Goal: Communication & Community: Answer question/provide support

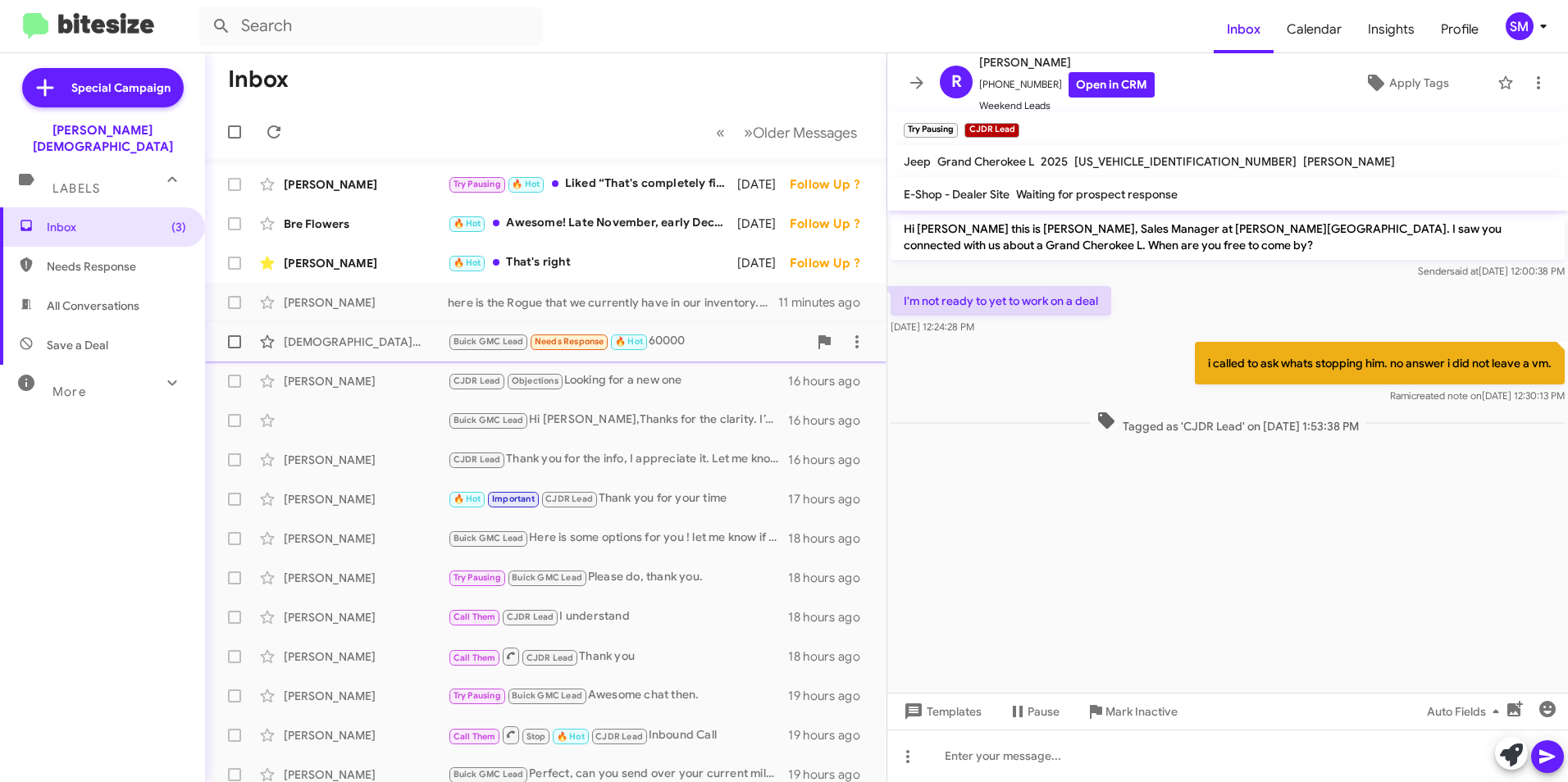
click at [397, 331] on div "[PERSON_NAME] Buick GMC Lead Needs Response 🔥 Hot 60000 15 hours ago" at bounding box center [546, 342] width 655 height 33
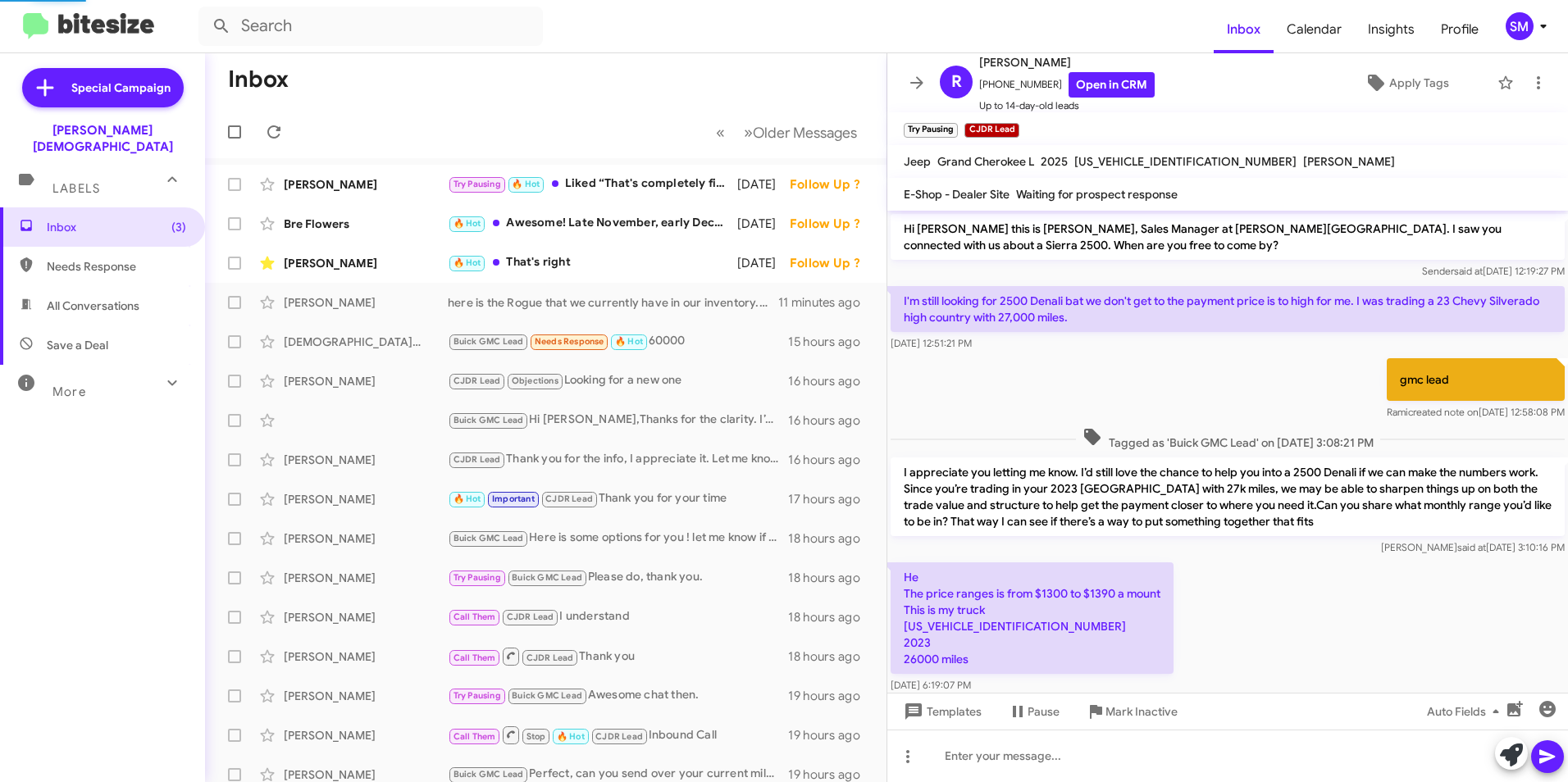
scroll to position [149, 0]
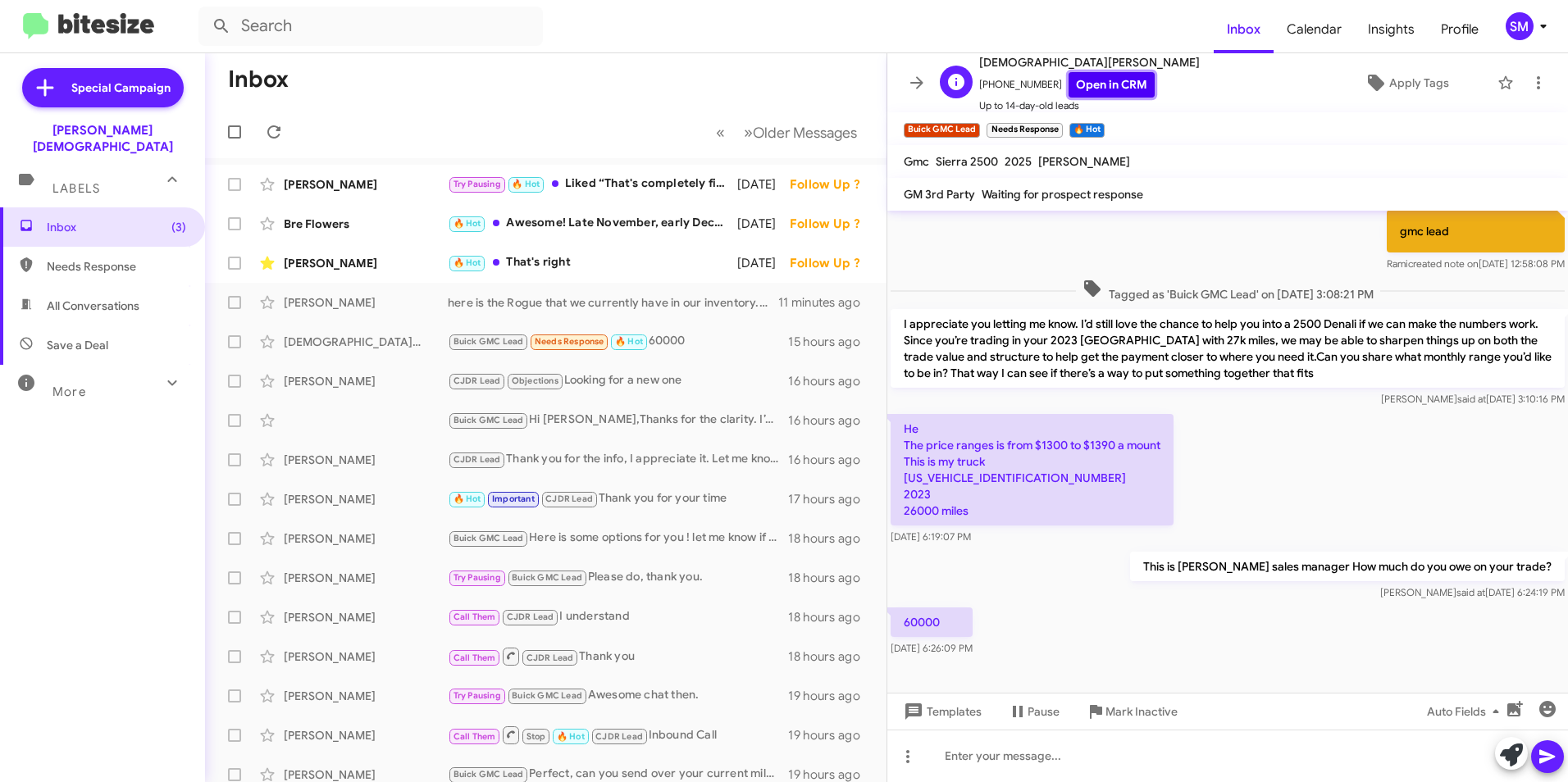
click at [1068, 78] on link "Open in CRM" at bounding box center [1111, 84] width 86 height 26
click at [1214, 694] on div "Templates Pause Mark Inactive Auto Fields" at bounding box center [1227, 711] width 681 height 37
click at [913, 664] on div at bounding box center [1227, 676] width 681 height 33
click at [913, 668] on div at bounding box center [1227, 676] width 681 height 33
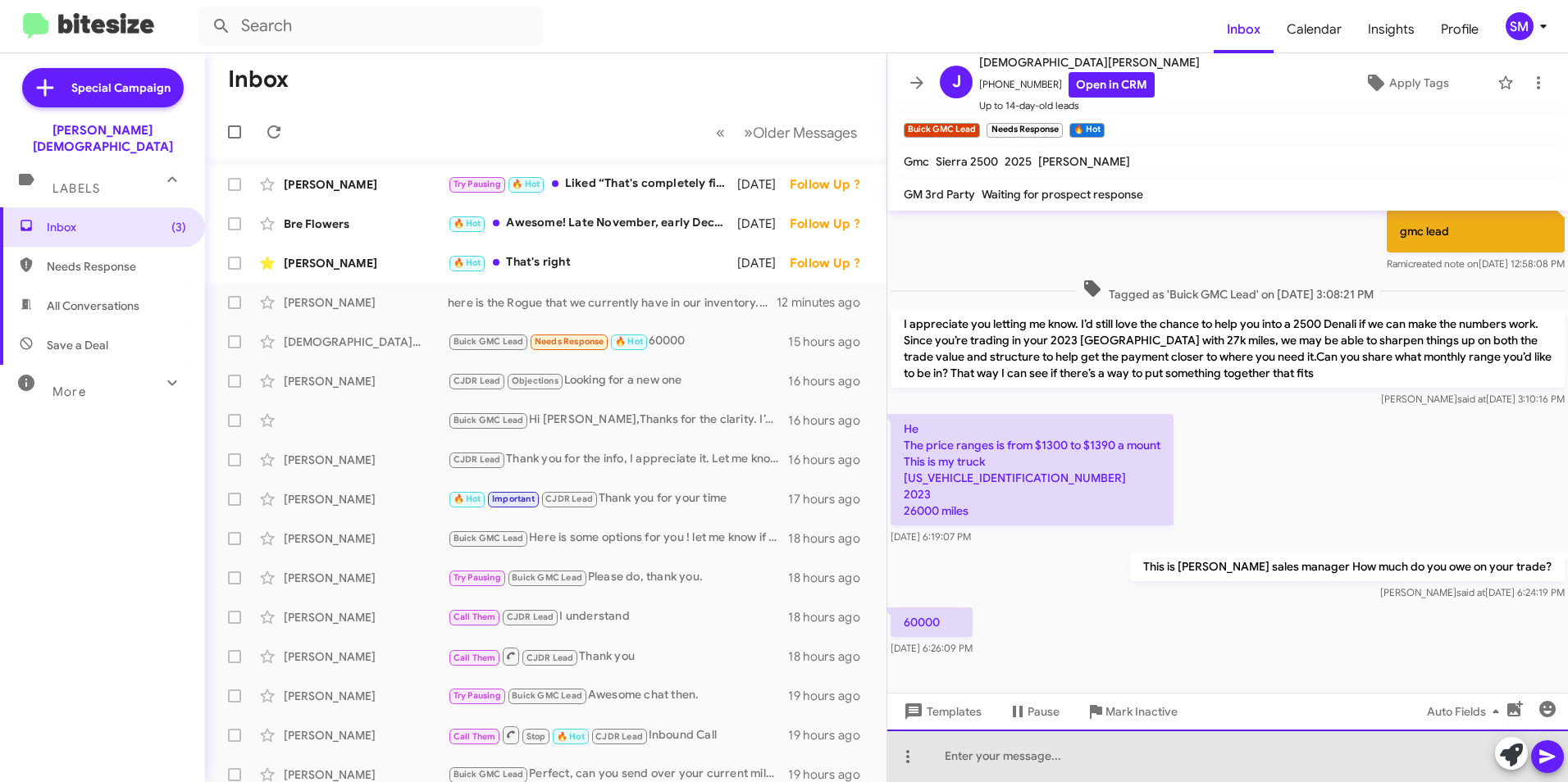
click at [1008, 764] on div at bounding box center [1227, 756] width 681 height 52
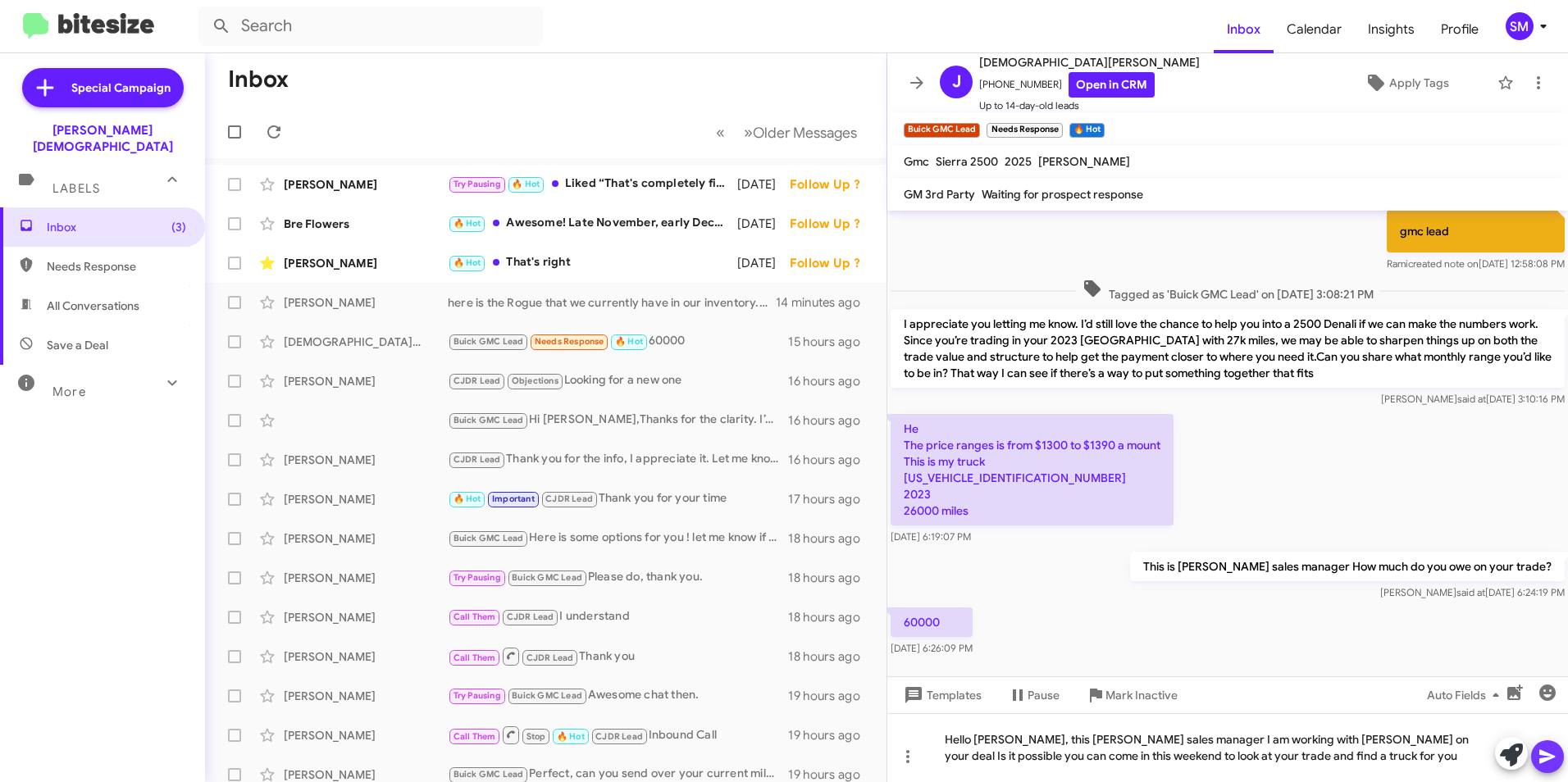
click at [1544, 765] on icon at bounding box center [1548, 756] width 20 height 20
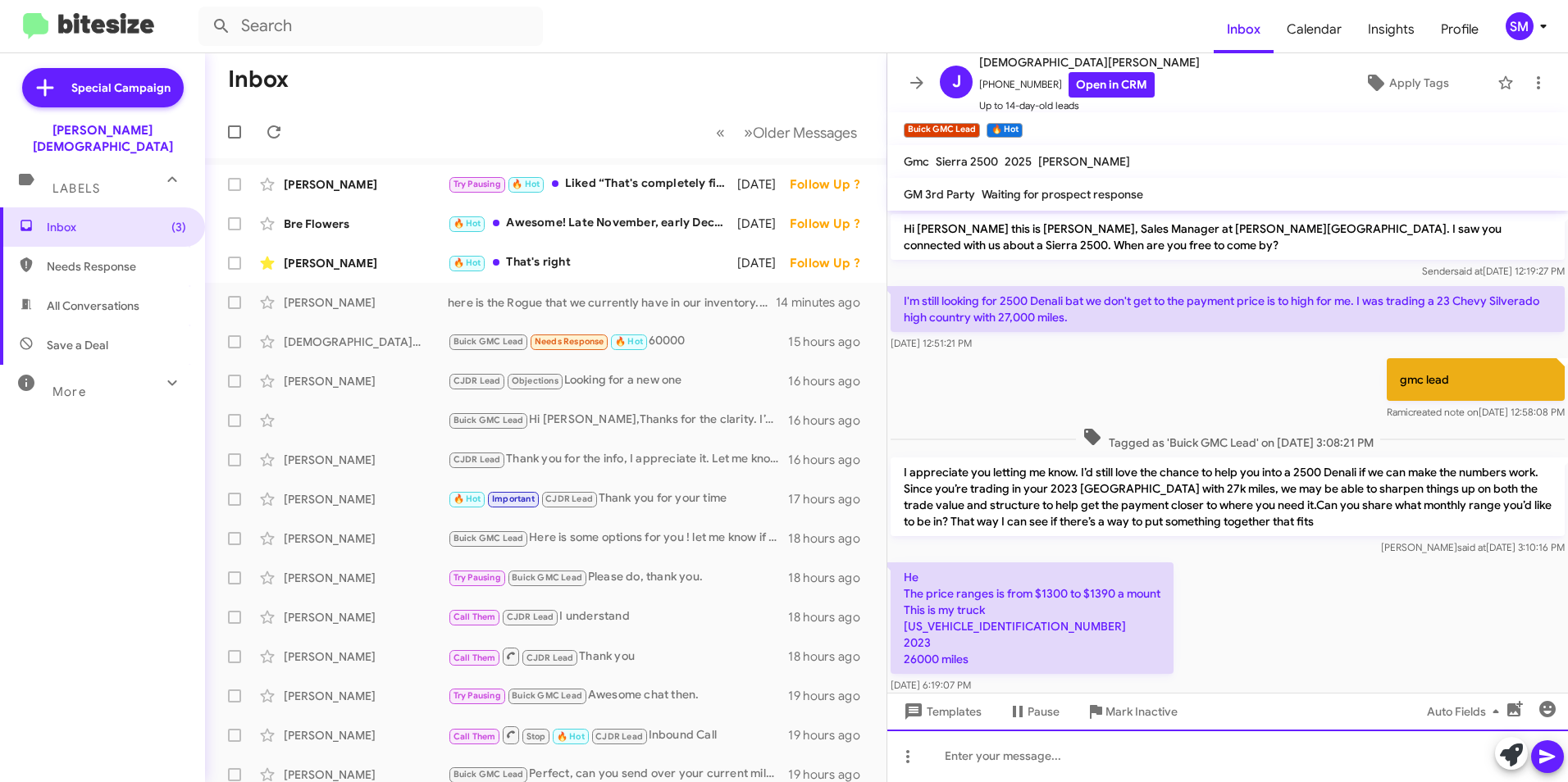
scroll to position [225, 0]
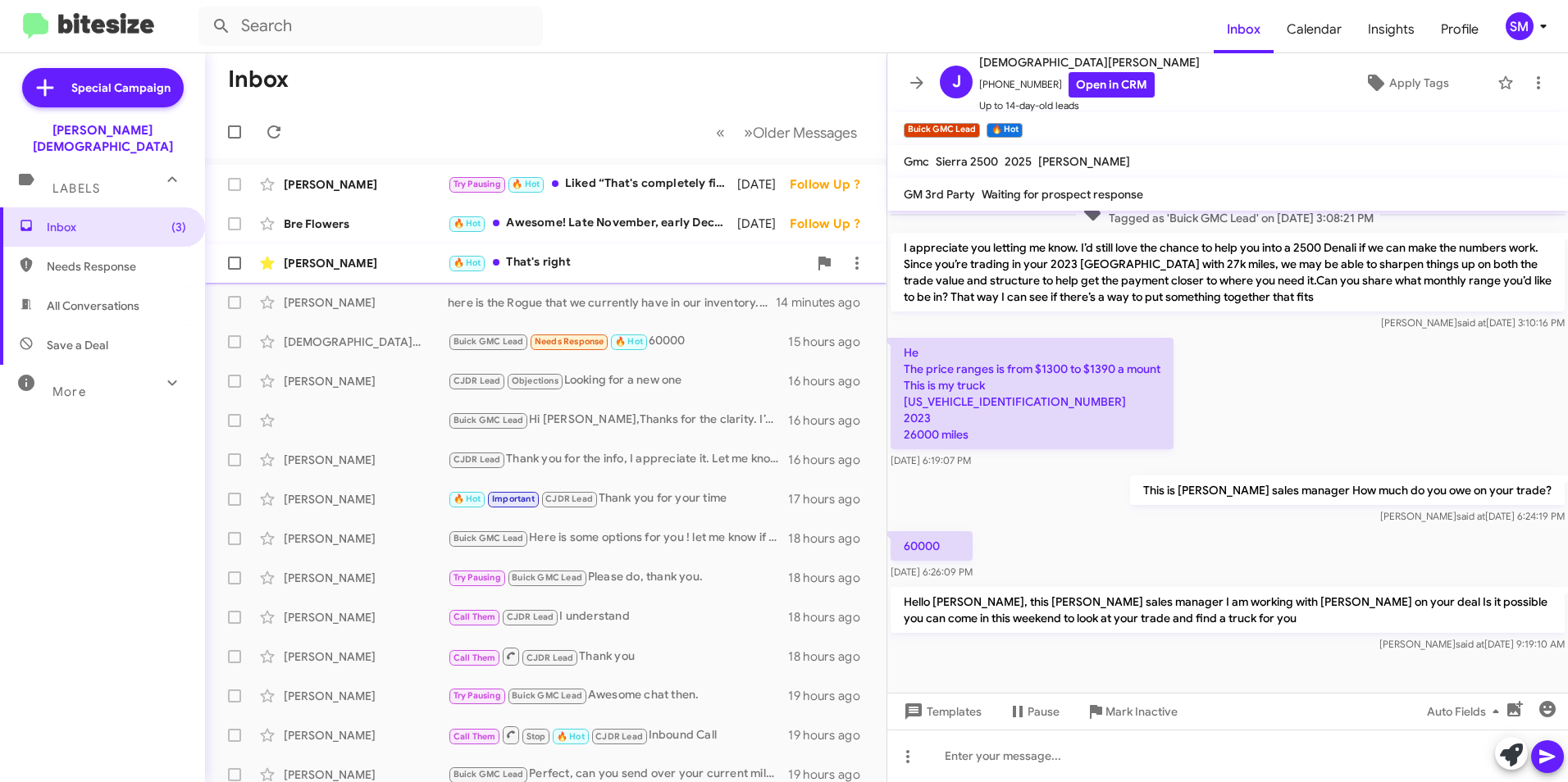
click at [483, 258] on small "🔥 Hot" at bounding box center [466, 263] width 36 height 16
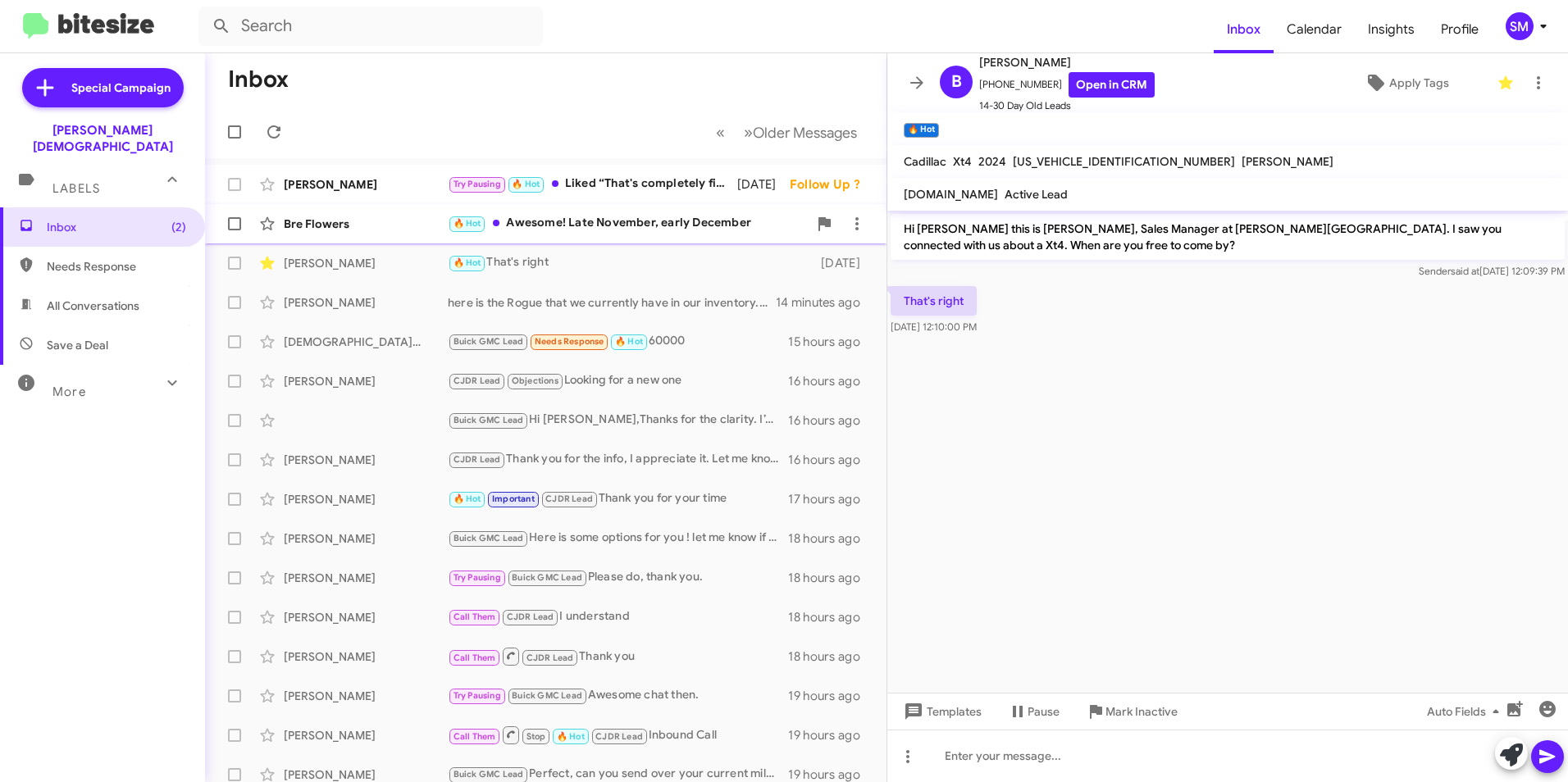
click at [513, 222] on div "🔥 Hot Awesome! Late November, early December" at bounding box center [627, 223] width 360 height 19
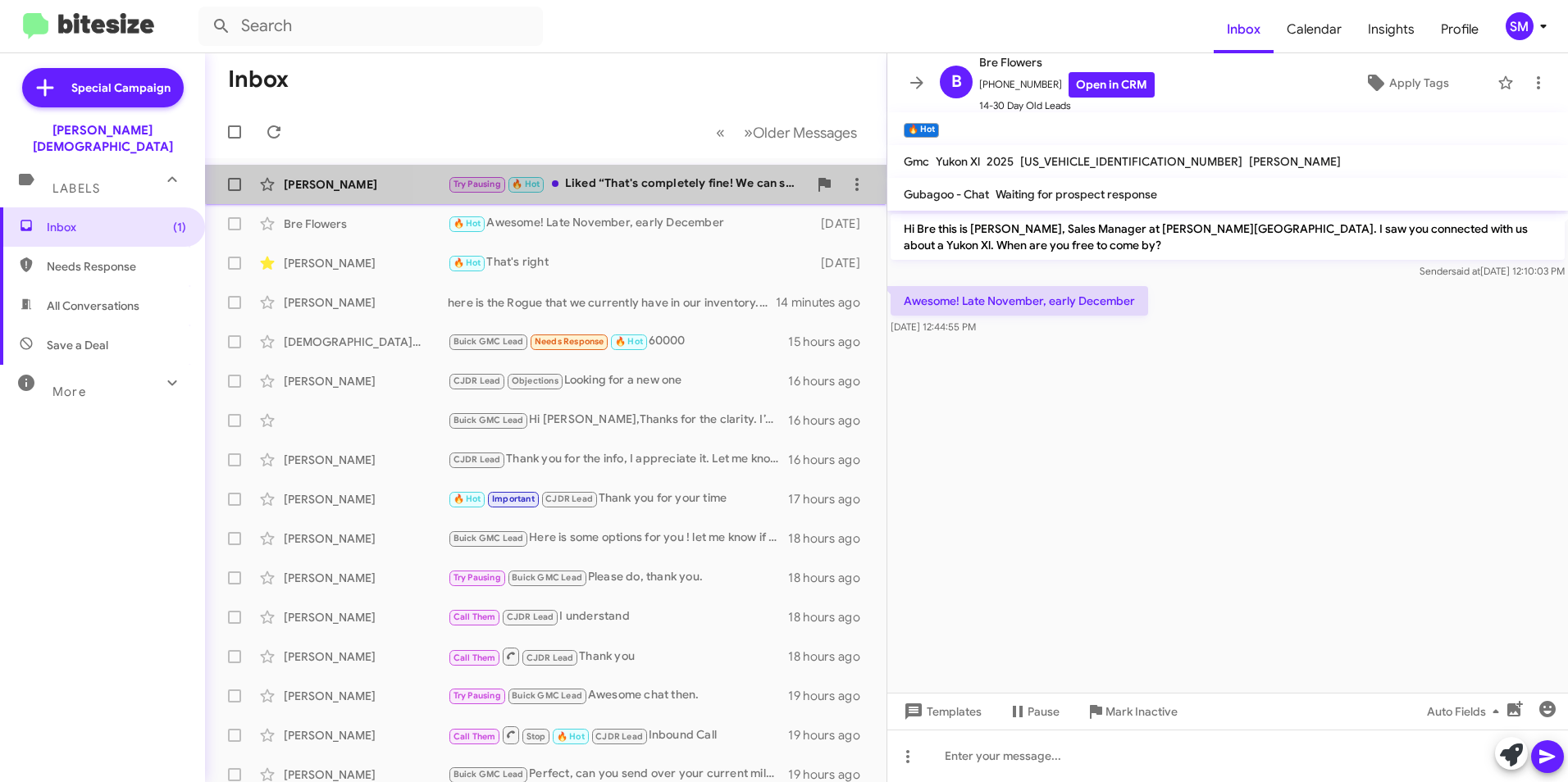
click at [568, 179] on div "Try Pausing 🔥 Hot Liked “That's completely fine! We can schedule an appointment…" at bounding box center [627, 184] width 360 height 19
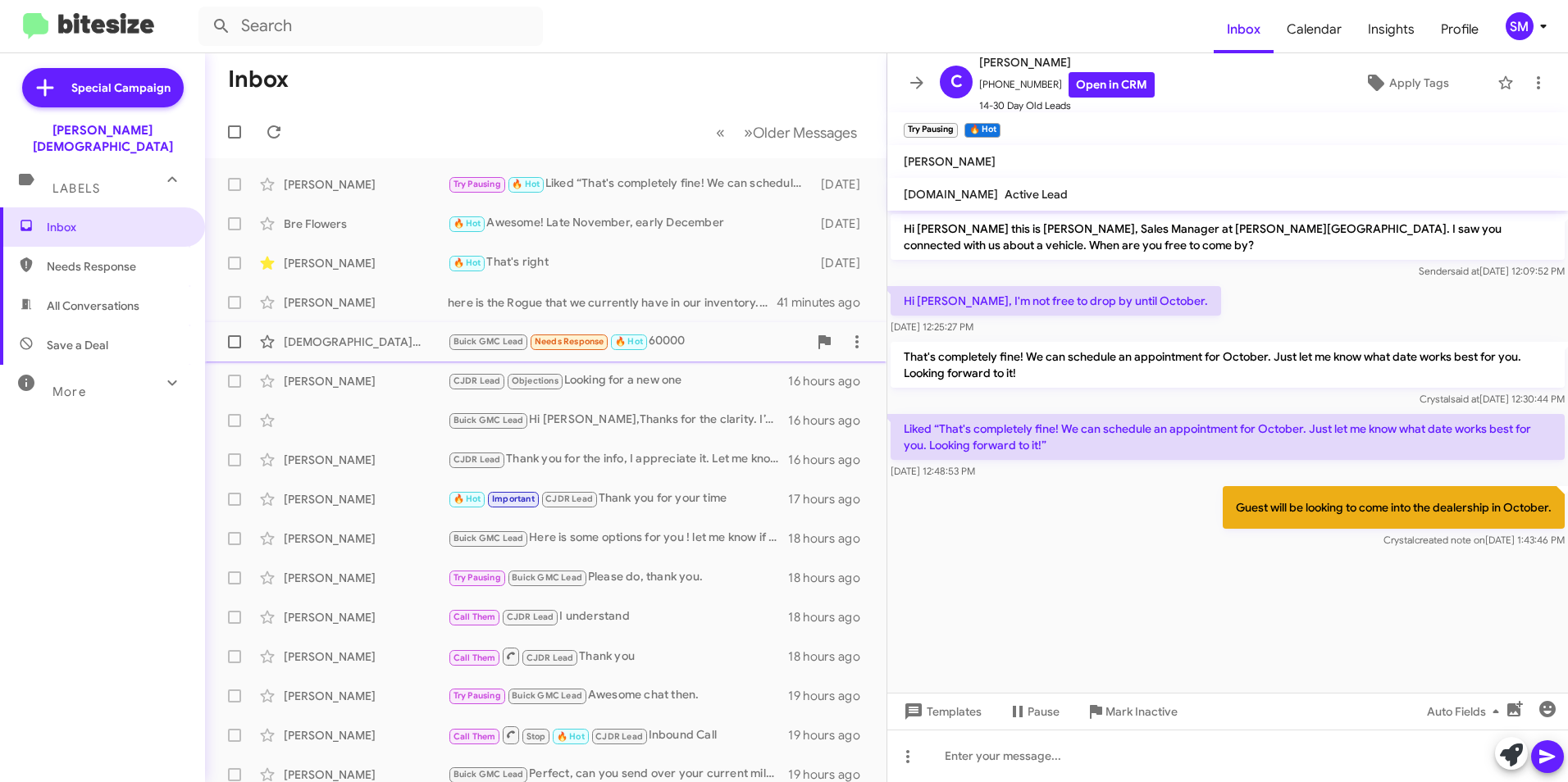
click at [341, 336] on div "[DEMOGRAPHIC_DATA][PERSON_NAME]" at bounding box center [366, 342] width 164 height 17
